Goal: Use online tool/utility: Utilize a website feature to perform a specific function

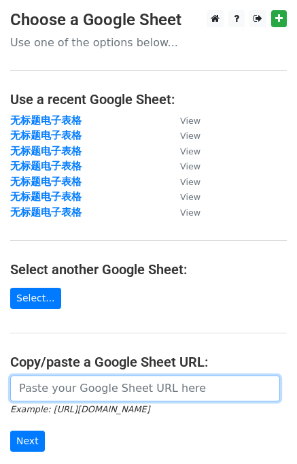
click at [48, 386] on input "url" at bounding box center [145, 389] width 270 height 26
paste input "https://docs.google.com/spreadsheets/d/1HUE51UzlPVRz7XeJeZqlpetZpV0vIotFghkrgx_…"
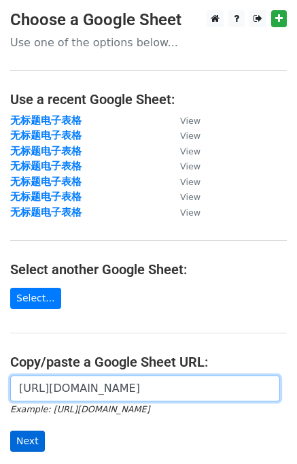
type input "https://docs.google.com/spreadsheets/d/1HUE51UzlPVRz7XeJeZqlpetZpV0vIotFghkrgx_…"
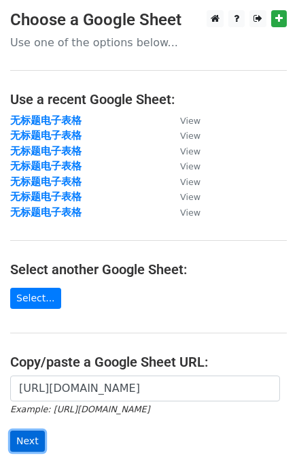
click at [35, 433] on input "Next" at bounding box center [27, 441] width 35 height 21
